Goal: Check status: Check status

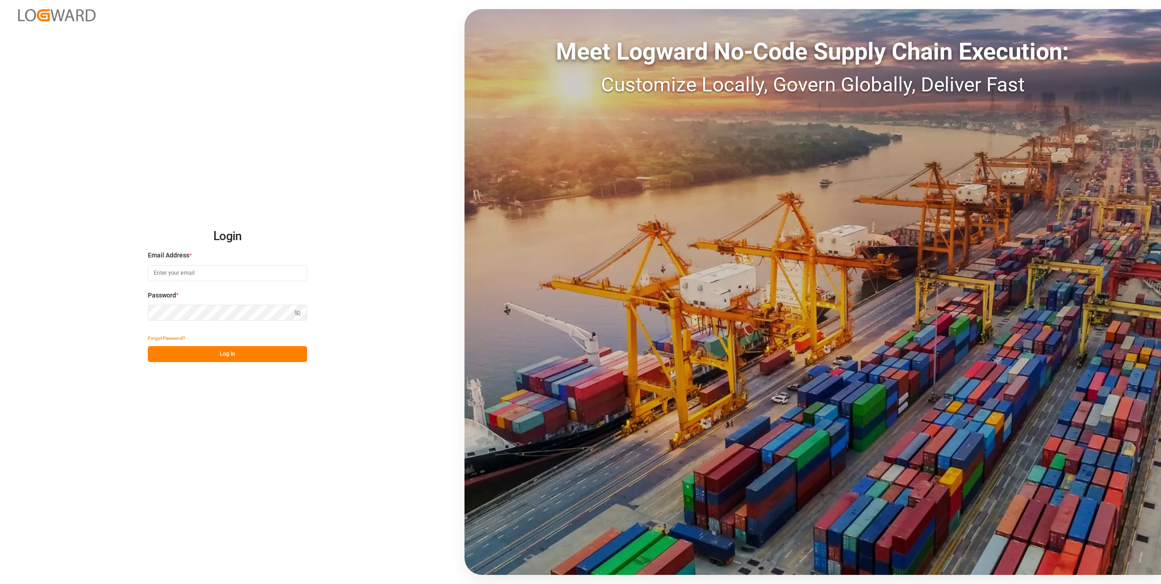
type input "[PERSON_NAME][EMAIL_ADDRESS][PERSON_NAME][DOMAIN_NAME]"
click at [254, 355] on button "Log In" at bounding box center [227, 354] width 159 height 16
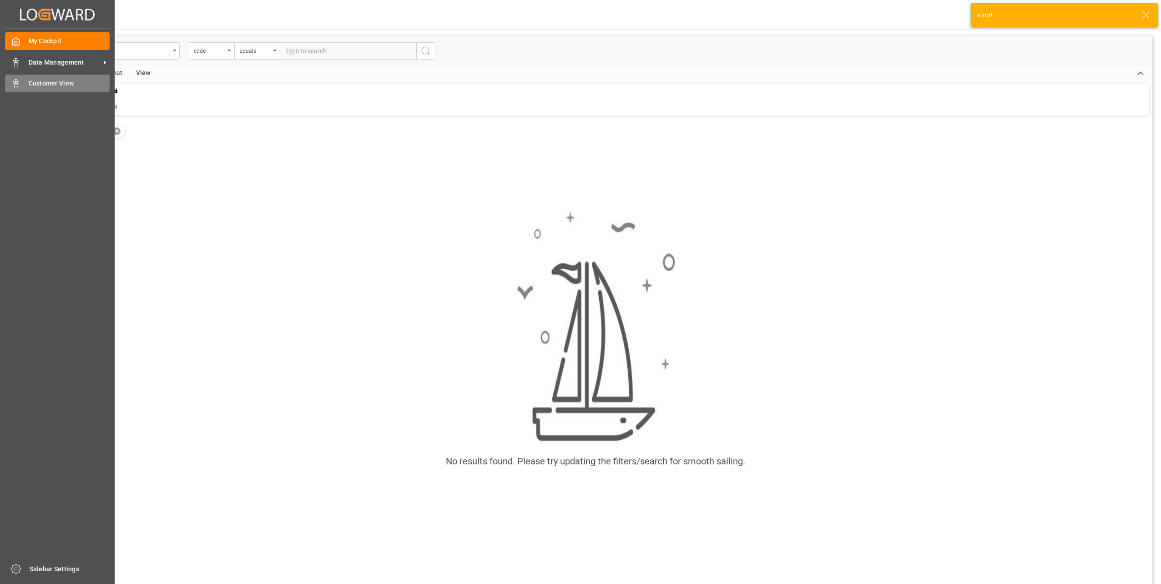
click at [58, 83] on span "Customer View" at bounding box center [69, 84] width 81 height 10
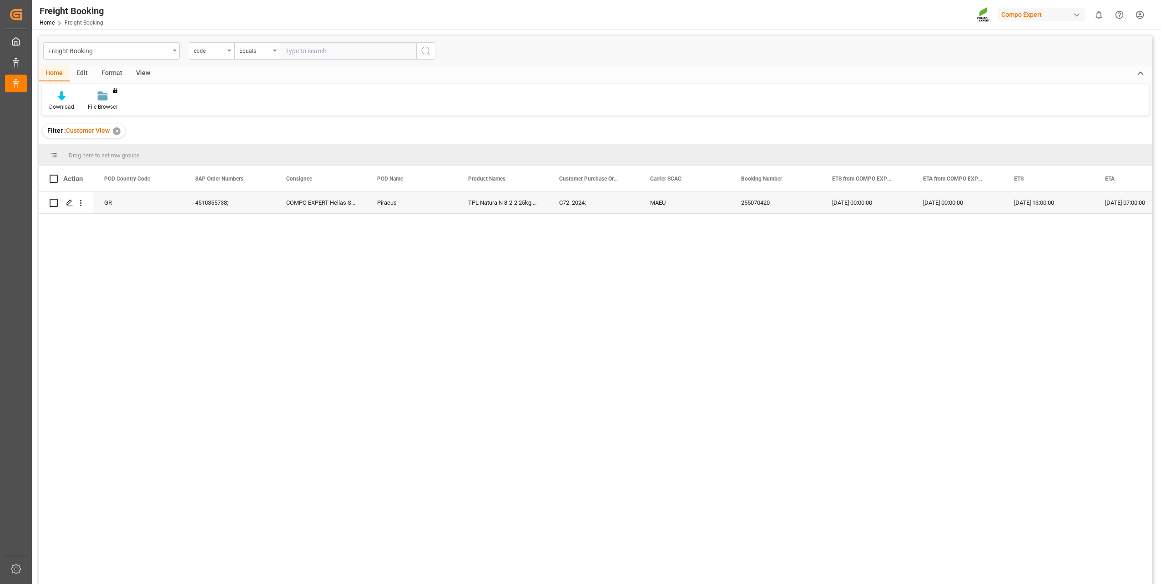
click at [142, 73] on div "View" at bounding box center [143, 73] width 28 height 15
click at [54, 74] on div "Home" at bounding box center [54, 73] width 31 height 15
click at [117, 132] on div "✕" at bounding box center [117, 131] width 8 height 8
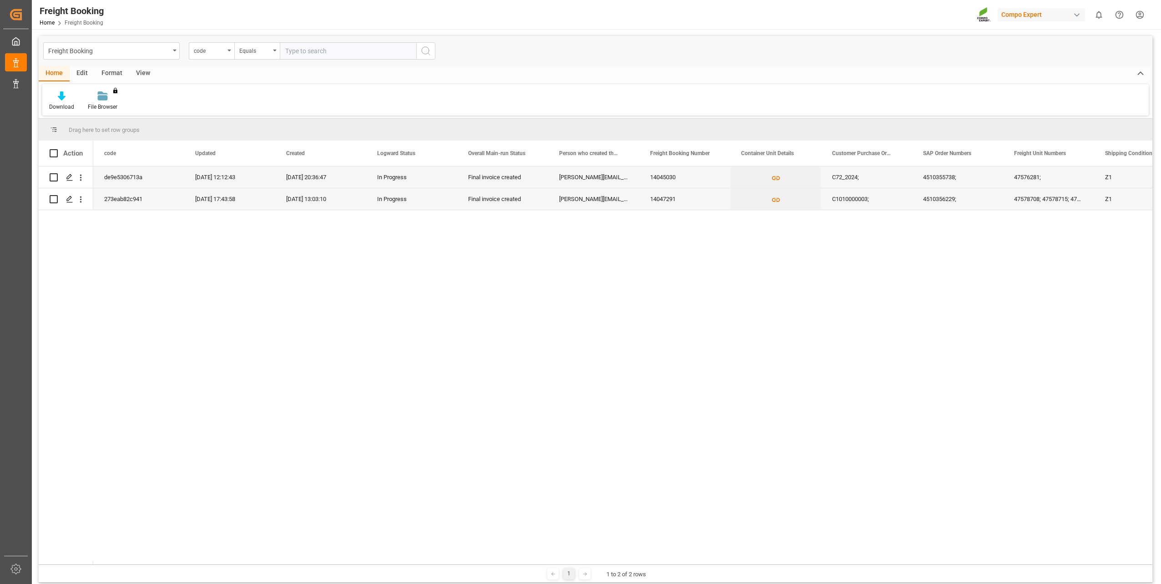
click at [1059, 199] on div "47578708; 47578715; 47578710; 47578712; 47578713; 47578714; 47578711; 47578709;" at bounding box center [1048, 198] width 91 height 21
click at [1063, 202] on div "47578708; 47578715; 47578710; 47578712; 47578713; 47578714; 47578711; 47578709;" at bounding box center [1048, 198] width 91 height 21
click at [1074, 201] on div "47578708; 47578715; 47578710; 47578712; 47578713; 47578714; 47578711; 47578709;" at bounding box center [1048, 198] width 91 height 21
